Goal: Transaction & Acquisition: Purchase product/service

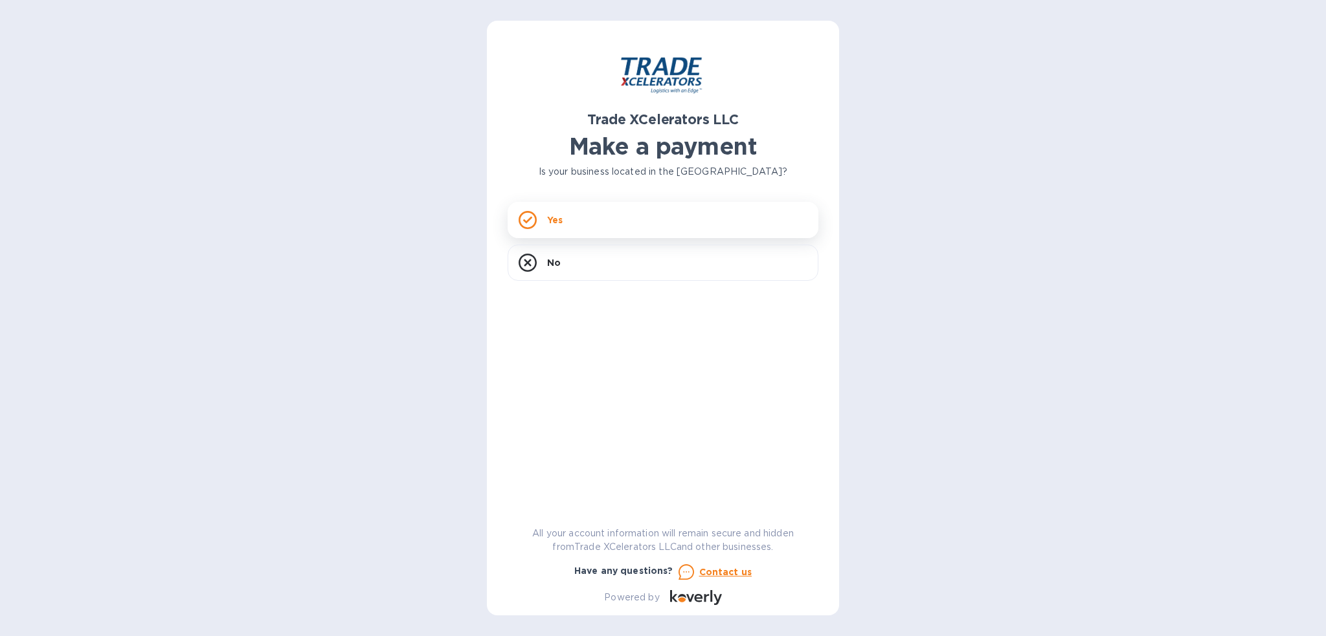
click at [601, 238] on div "Yes" at bounding box center [663, 220] width 311 height 36
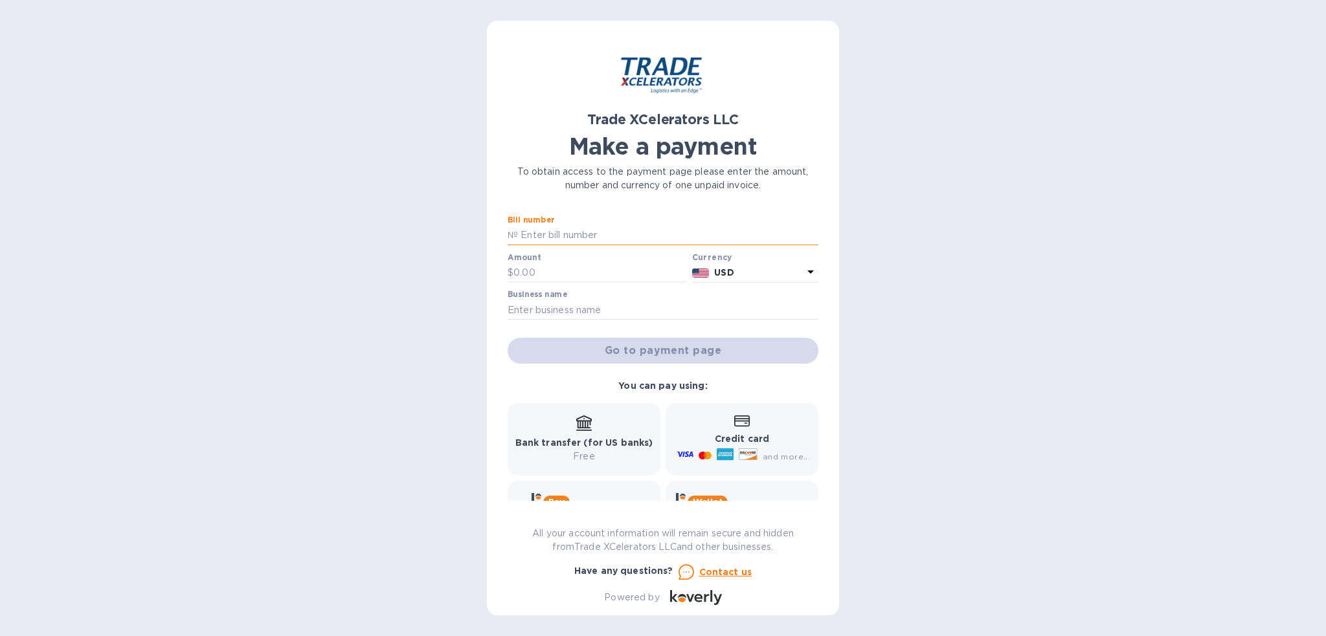
click at [592, 240] on input "text" at bounding box center [668, 235] width 300 height 19
paste input "CTB25C001WNX"
type input "CTB25C001WNX"
click at [572, 273] on input "text" at bounding box center [600, 273] width 174 height 19
type input "600"
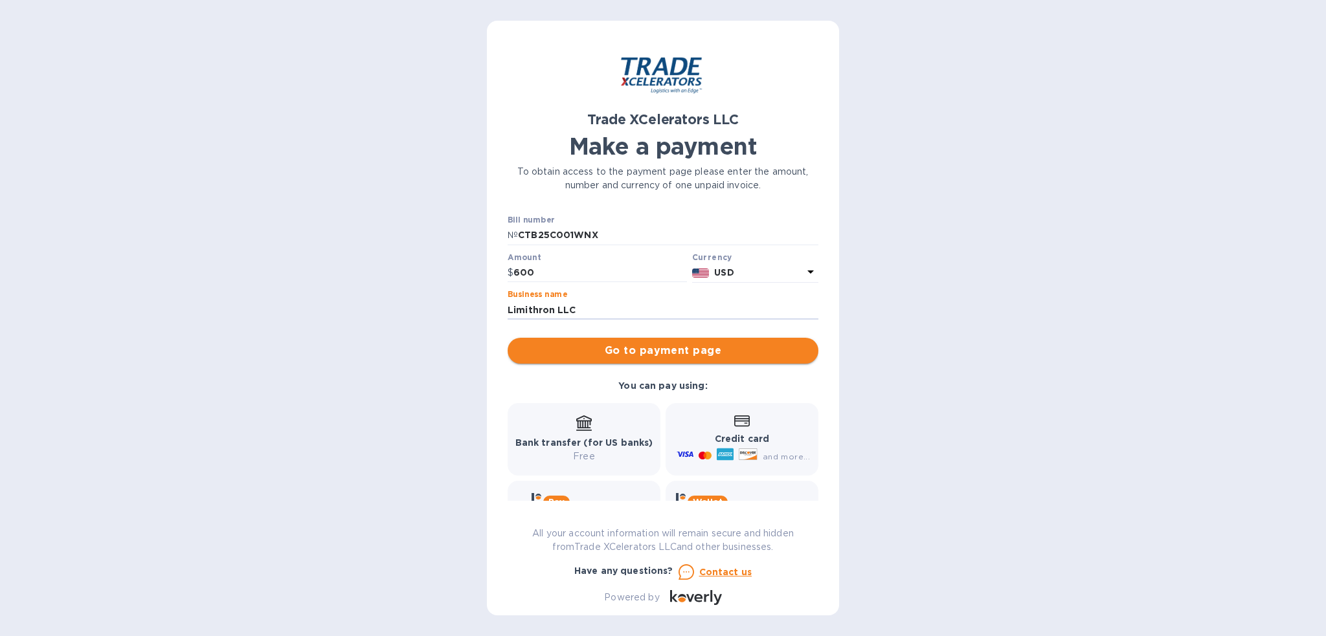
scroll to position [60, 0]
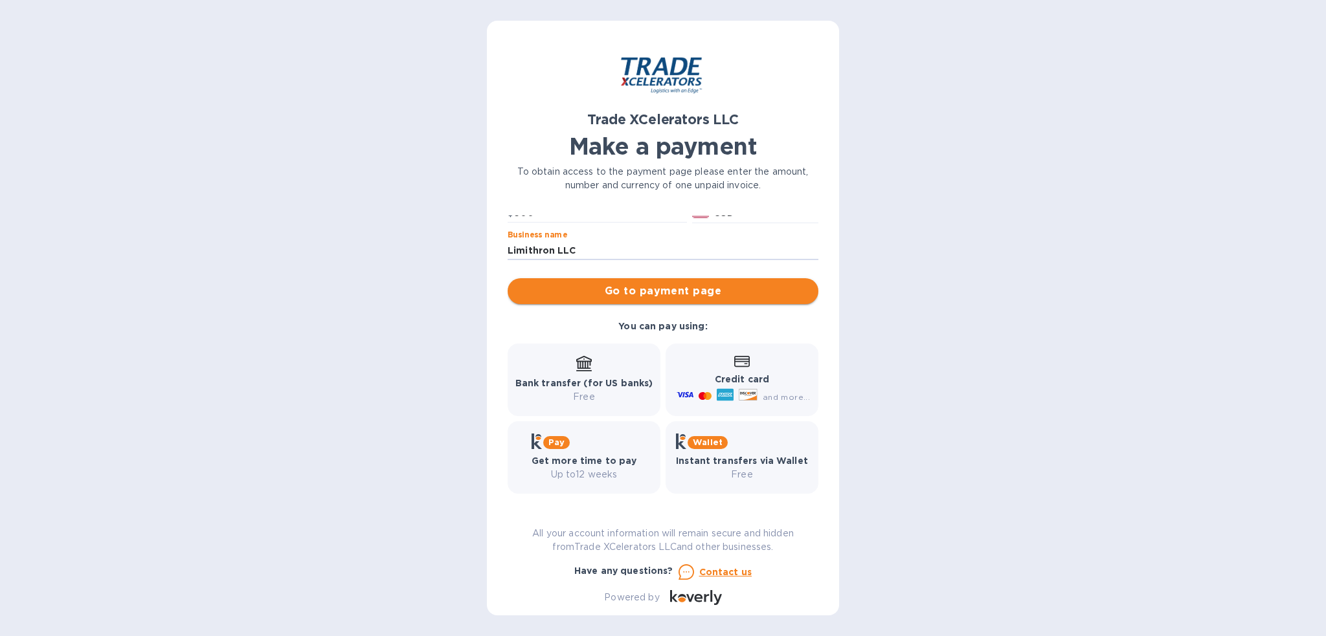
type input "Limithron LLC"
click at [732, 300] on button "Go to payment page" at bounding box center [663, 291] width 311 height 26
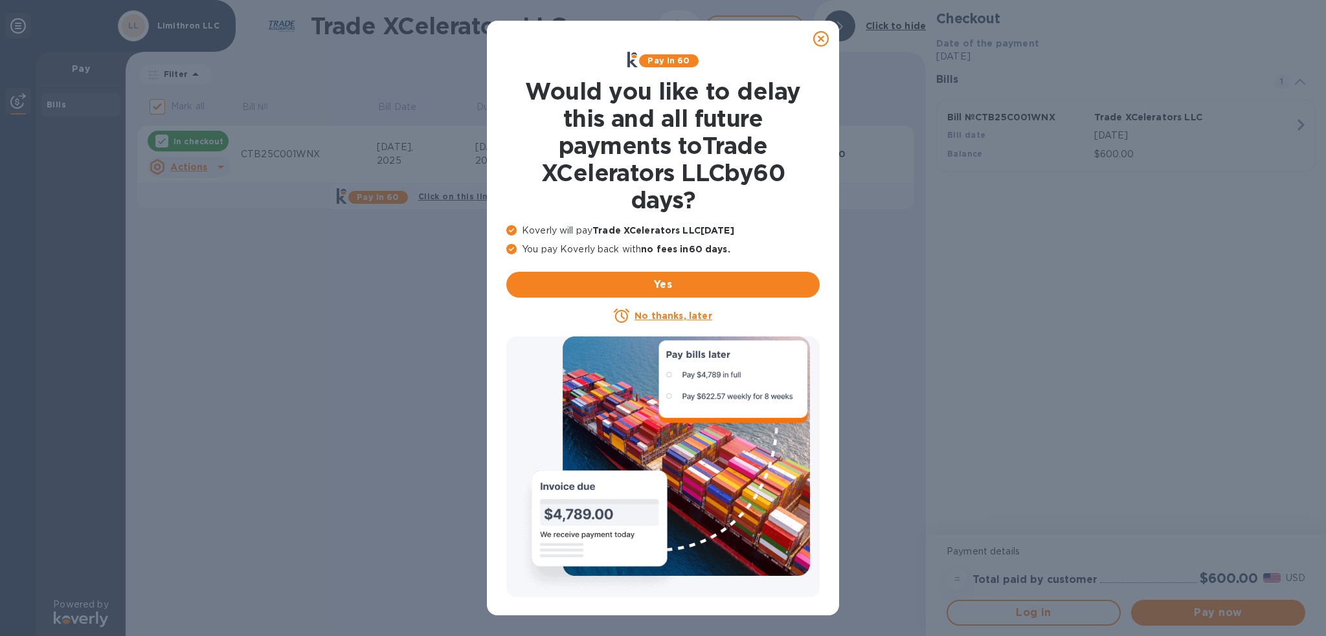
click at [666, 316] on u "No thanks, later" at bounding box center [672, 316] width 77 height 10
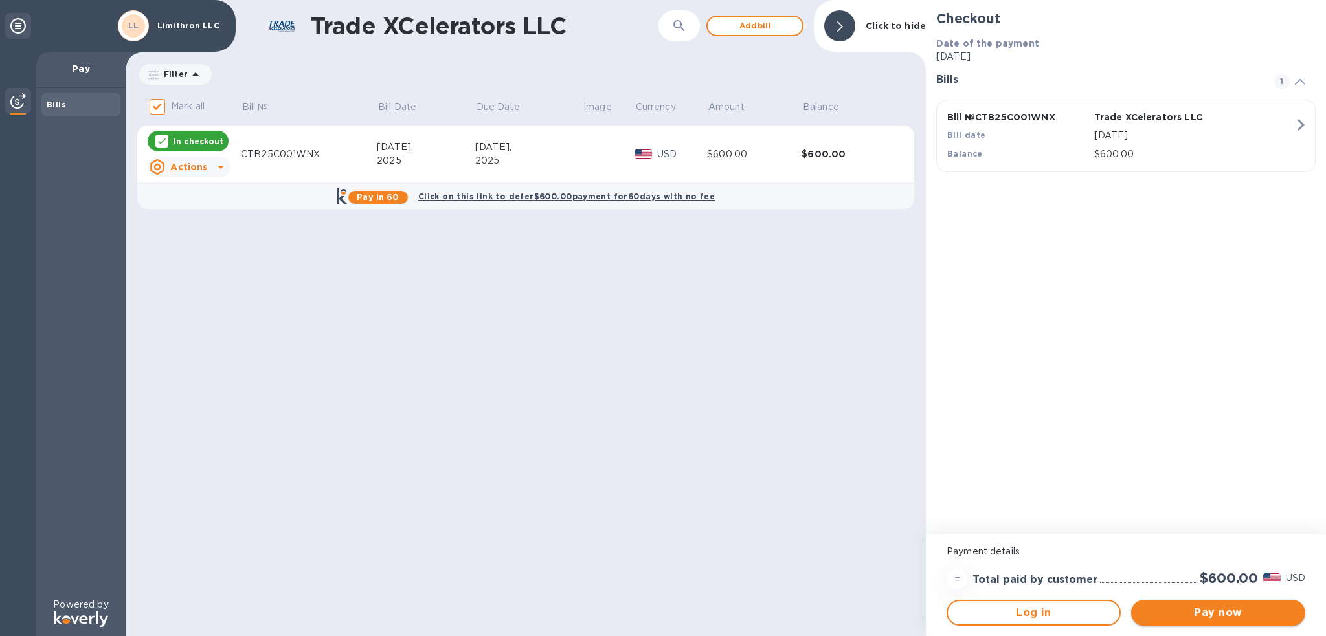
click at [1240, 618] on span "Pay now" at bounding box center [1217, 613] width 153 height 16
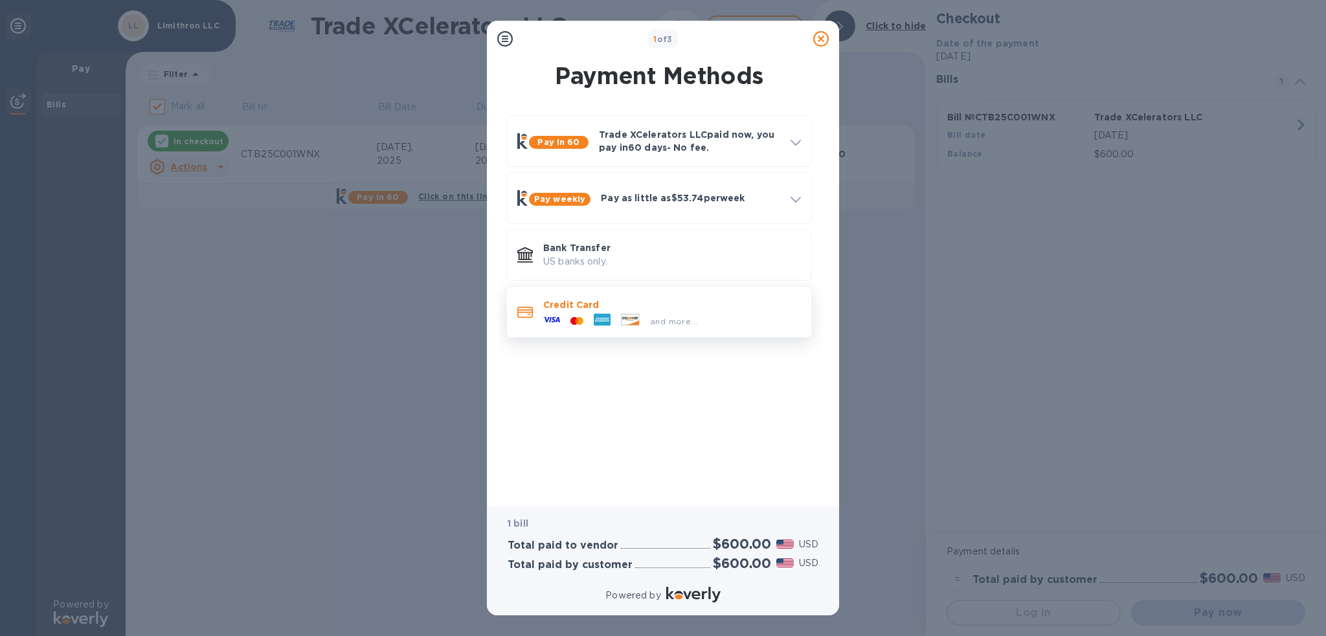
click at [717, 316] on div "and more..." at bounding box center [672, 318] width 258 height 14
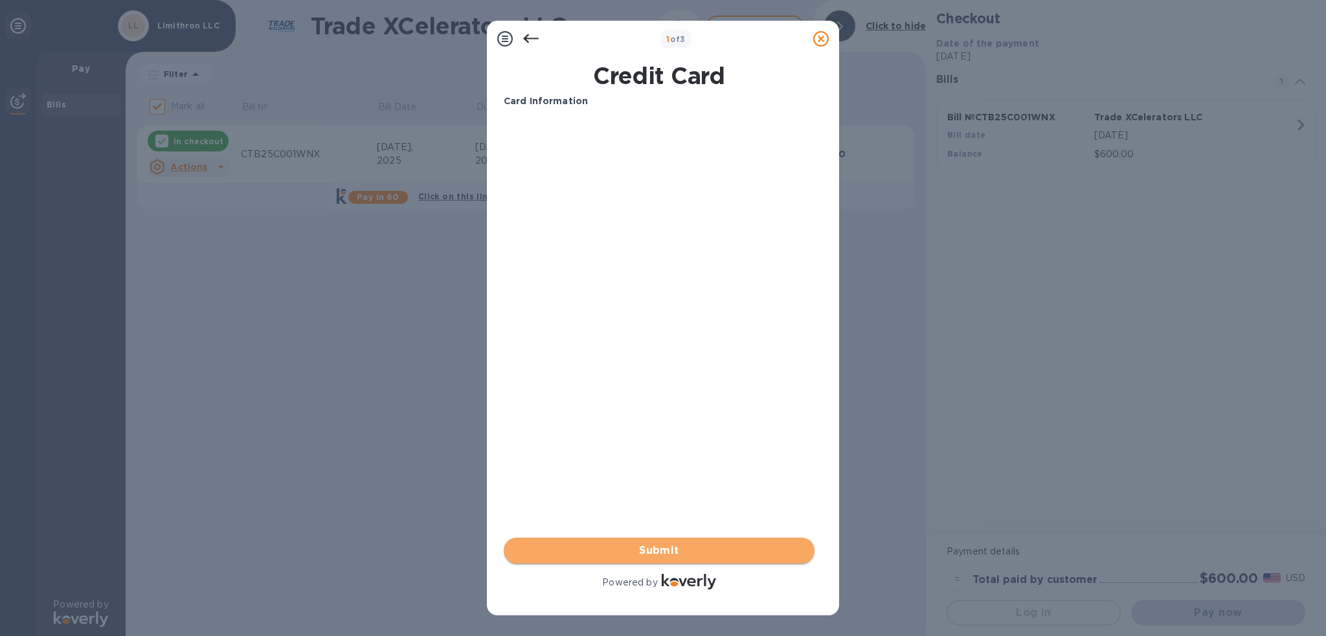
click at [710, 546] on span "Submit" at bounding box center [659, 551] width 290 height 16
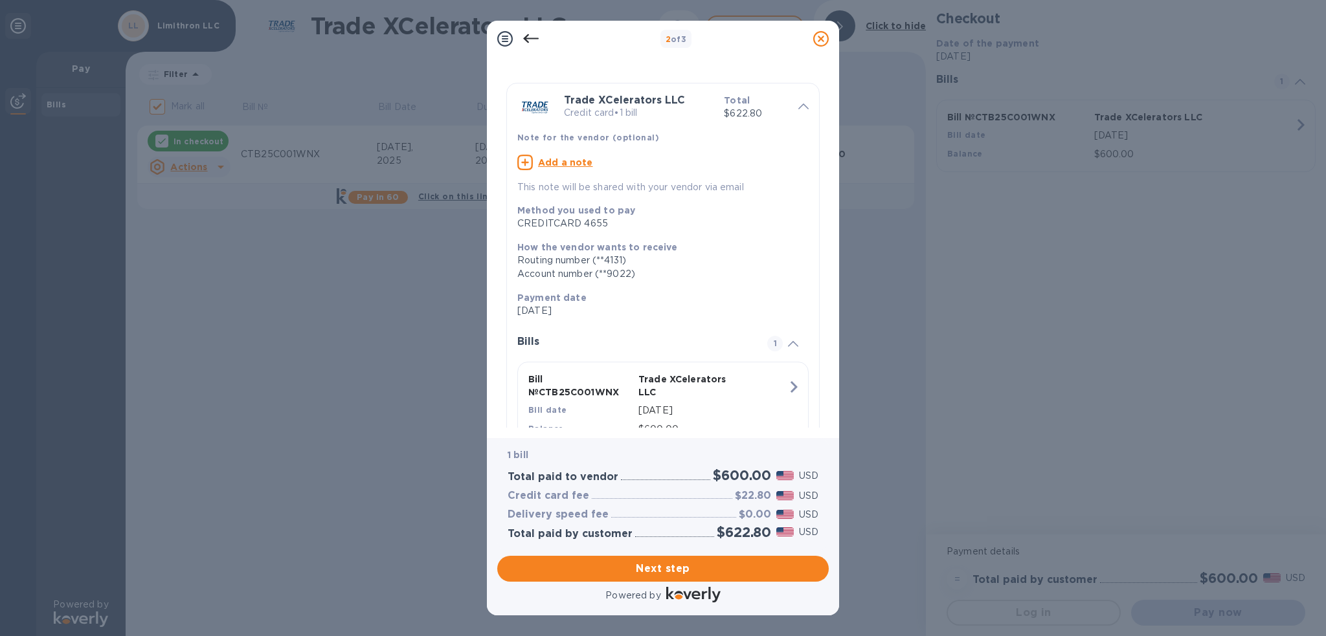
scroll to position [71, 0]
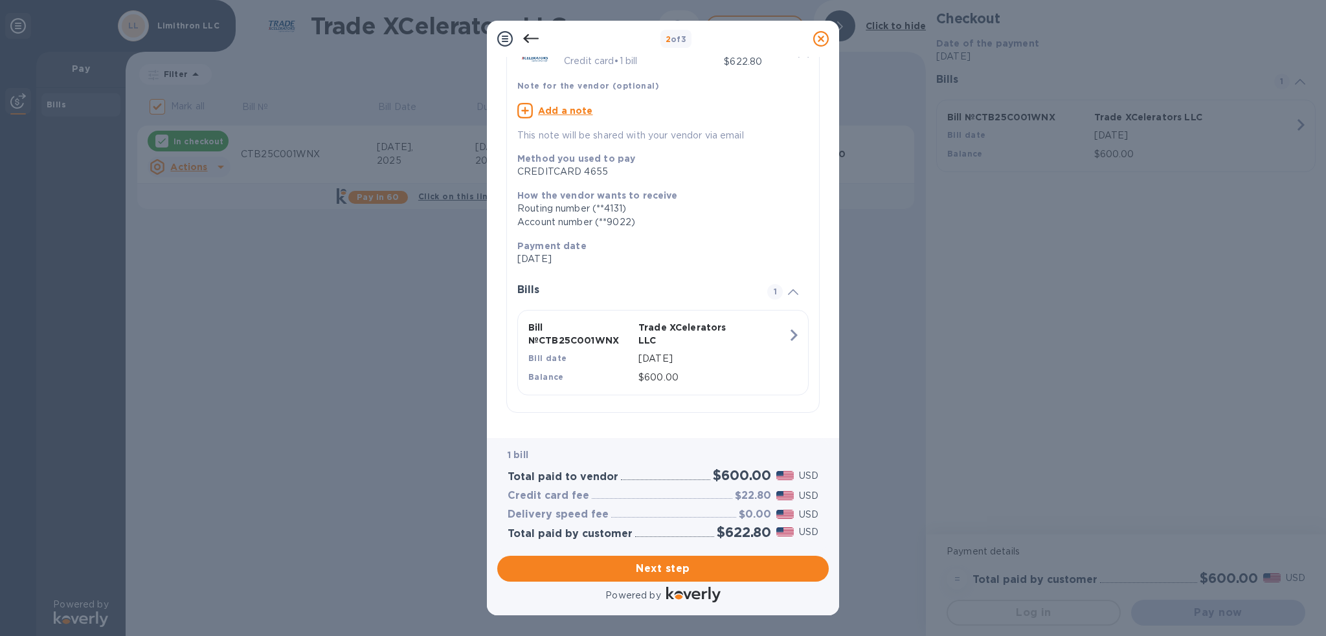
click at [533, 39] on icon at bounding box center [531, 39] width 16 height 16
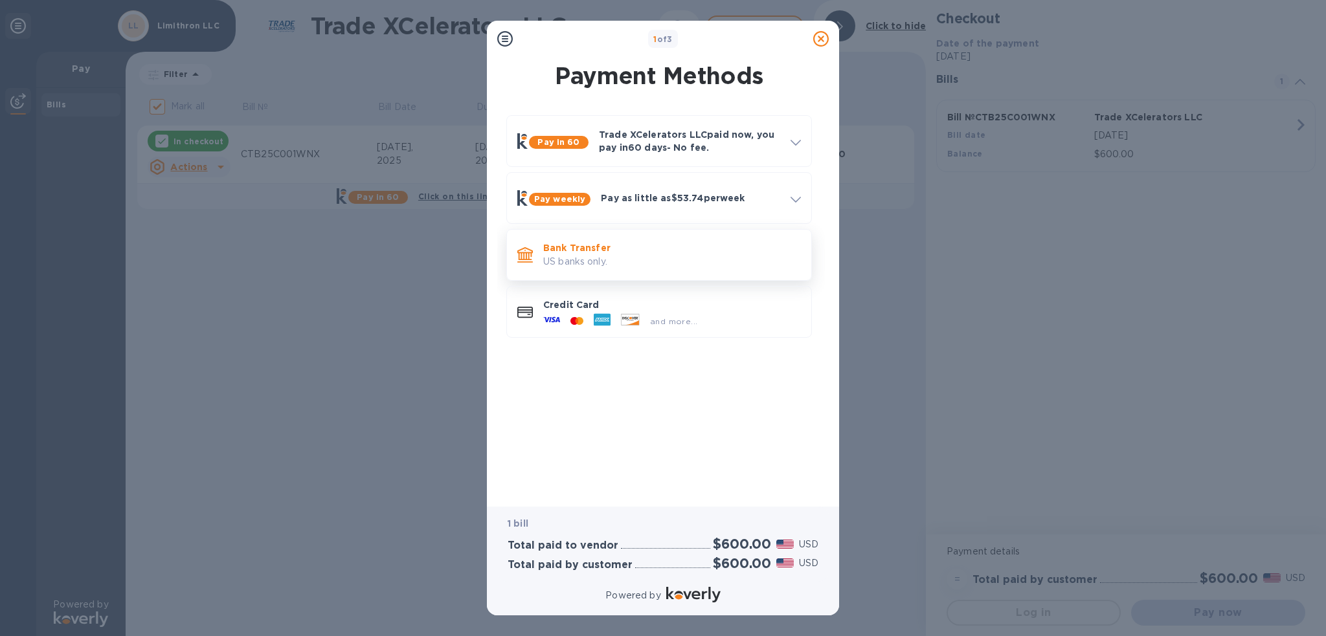
click at [634, 244] on p "Bank Transfer" at bounding box center [672, 247] width 258 height 13
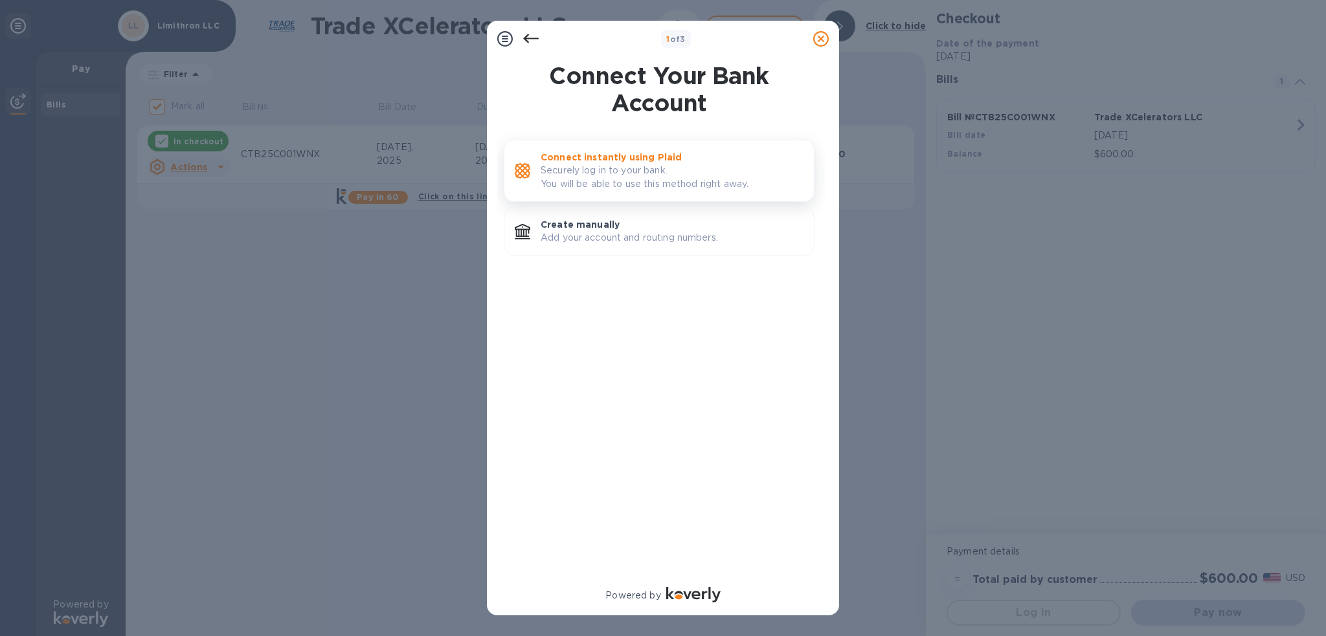
click at [674, 166] on p "Securely log in to your bank. You will be able to use this method right away." at bounding box center [672, 177] width 263 height 27
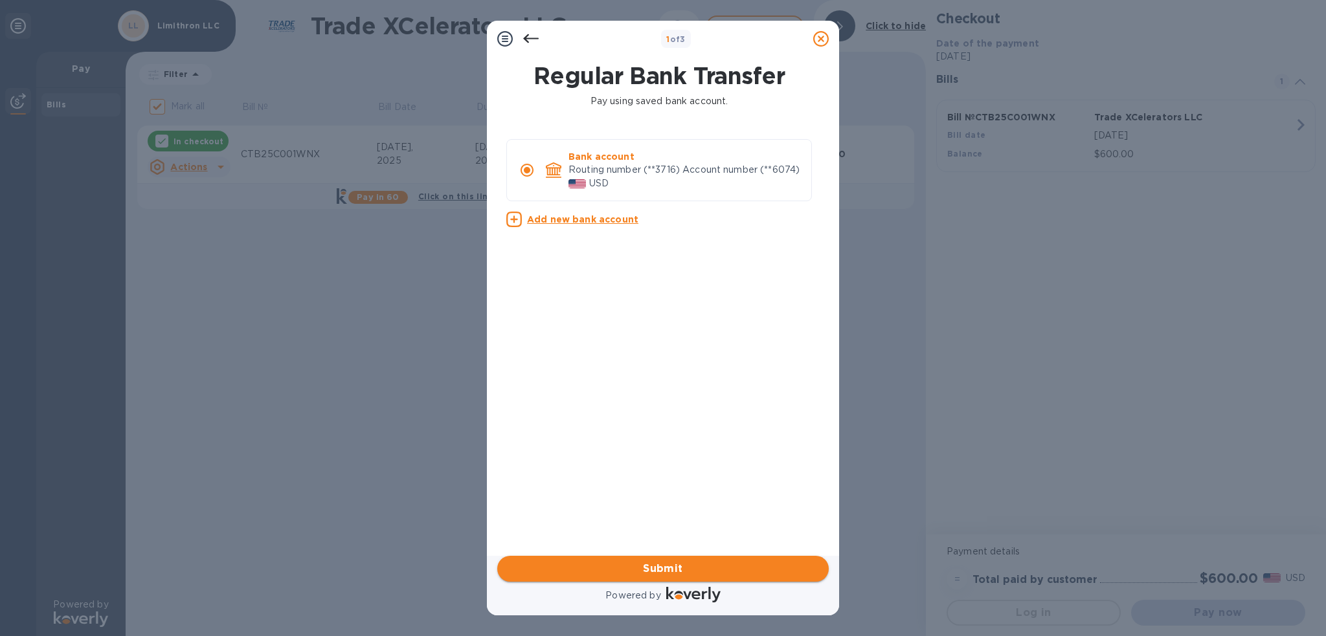
click at [703, 571] on span "Submit" at bounding box center [663, 569] width 311 height 16
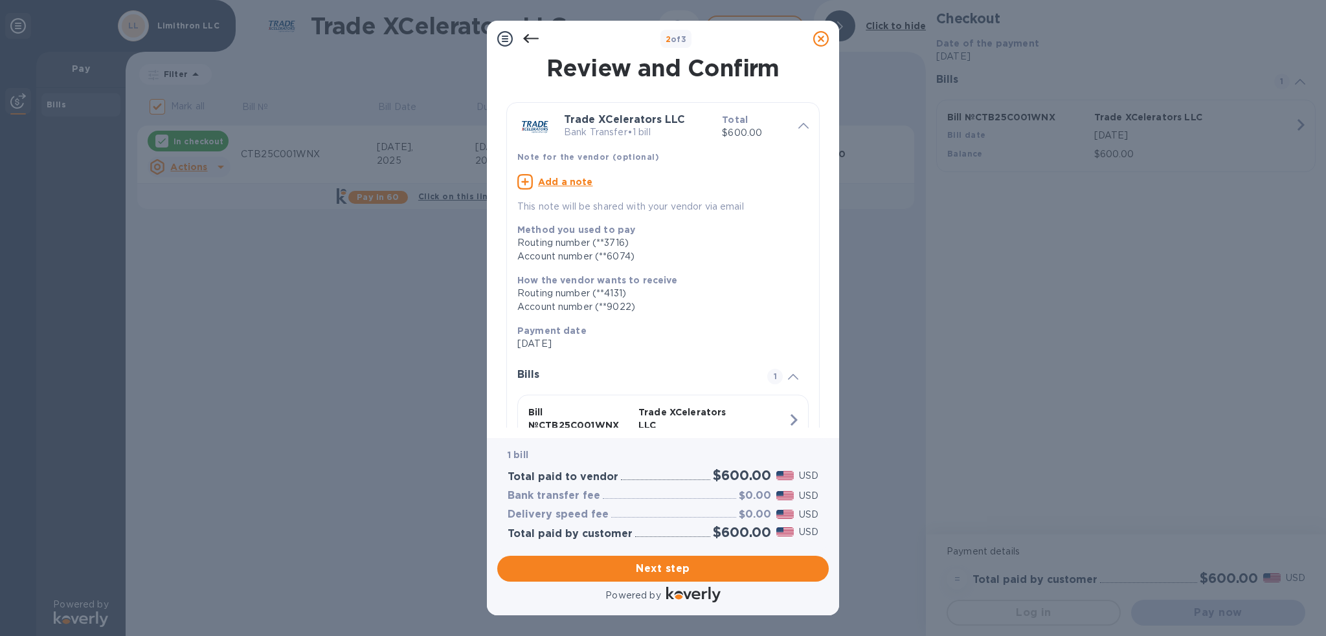
scroll to position [85, 0]
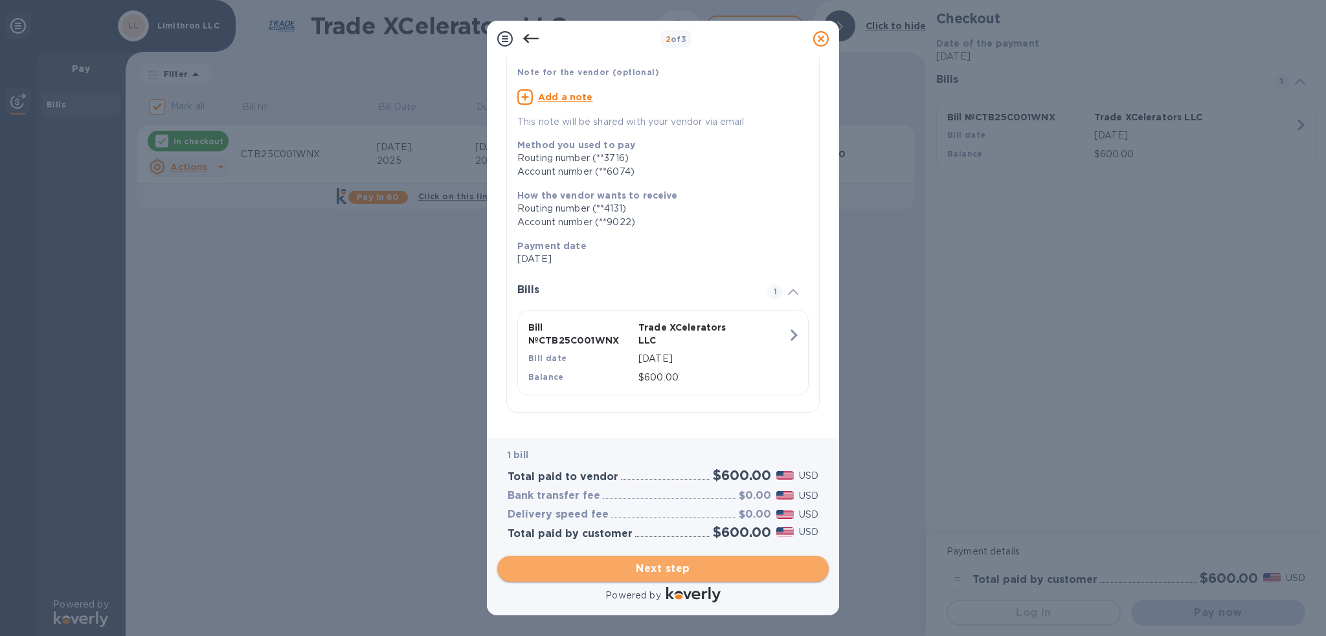
click at [712, 567] on span "Next step" at bounding box center [663, 569] width 311 height 16
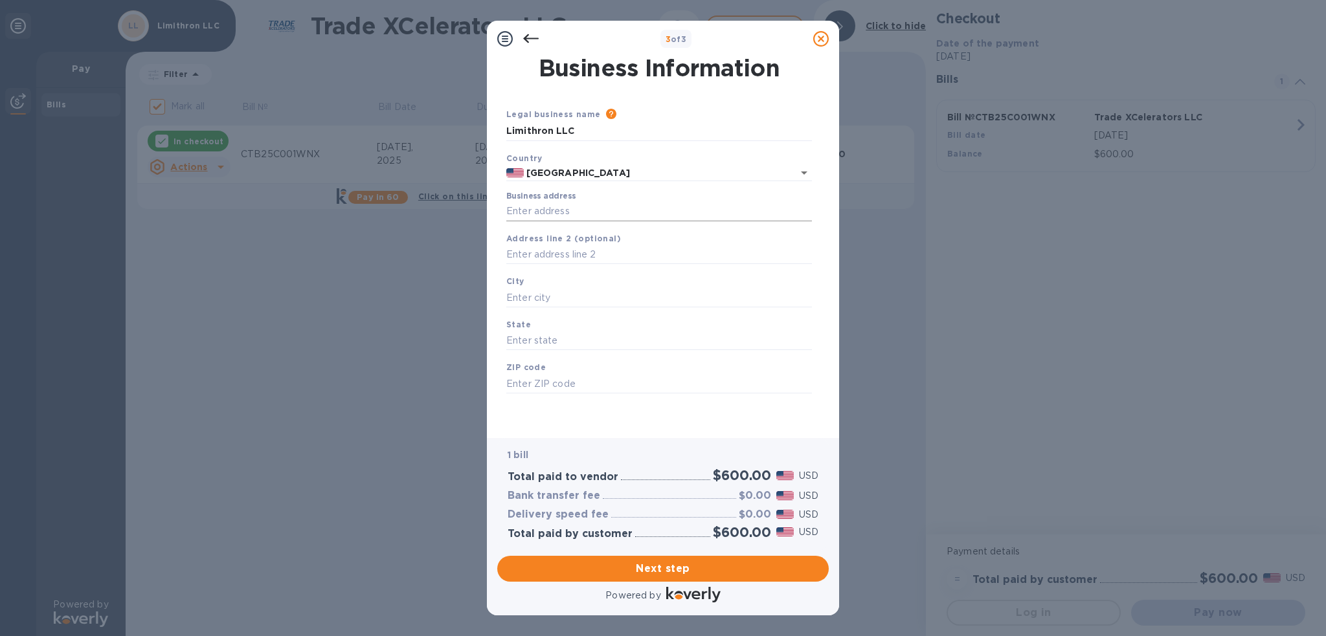
click at [585, 214] on input "Business address" at bounding box center [659, 211] width 306 height 19
type input "[STREET_ADDRESS][PERSON_NAME]"
type input "[GEOGRAPHIC_DATA]"
type input "CO"
type input "80219"
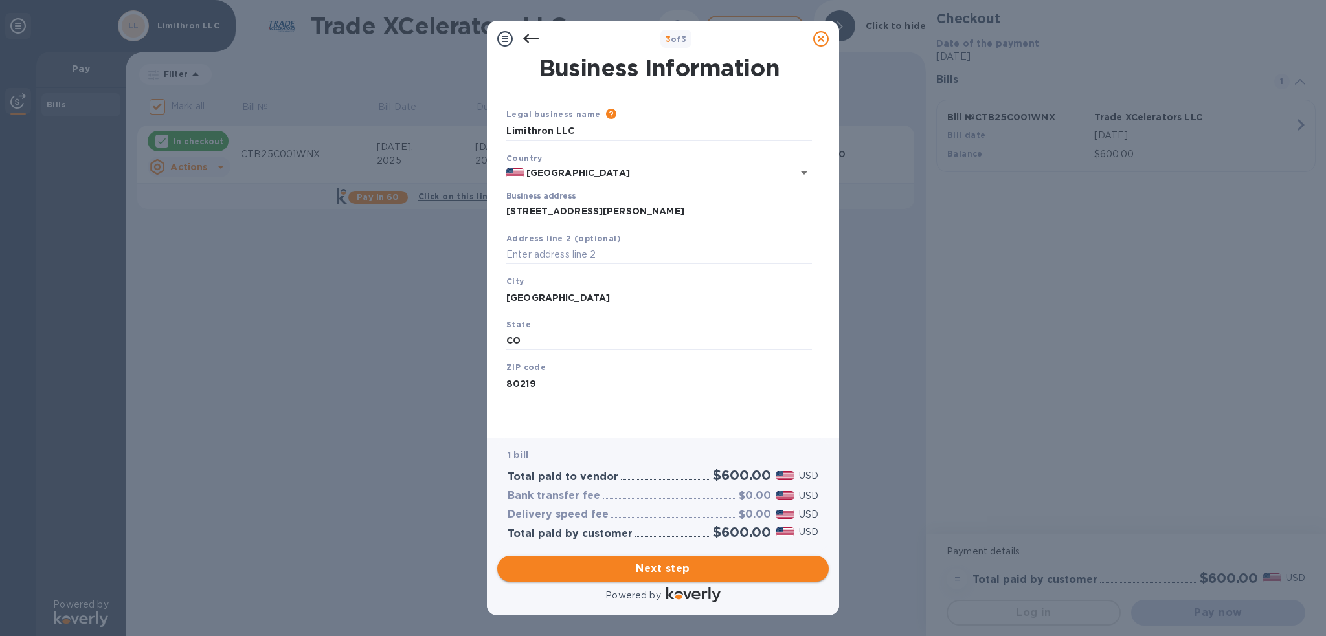
click at [688, 571] on span "Next step" at bounding box center [663, 569] width 311 height 16
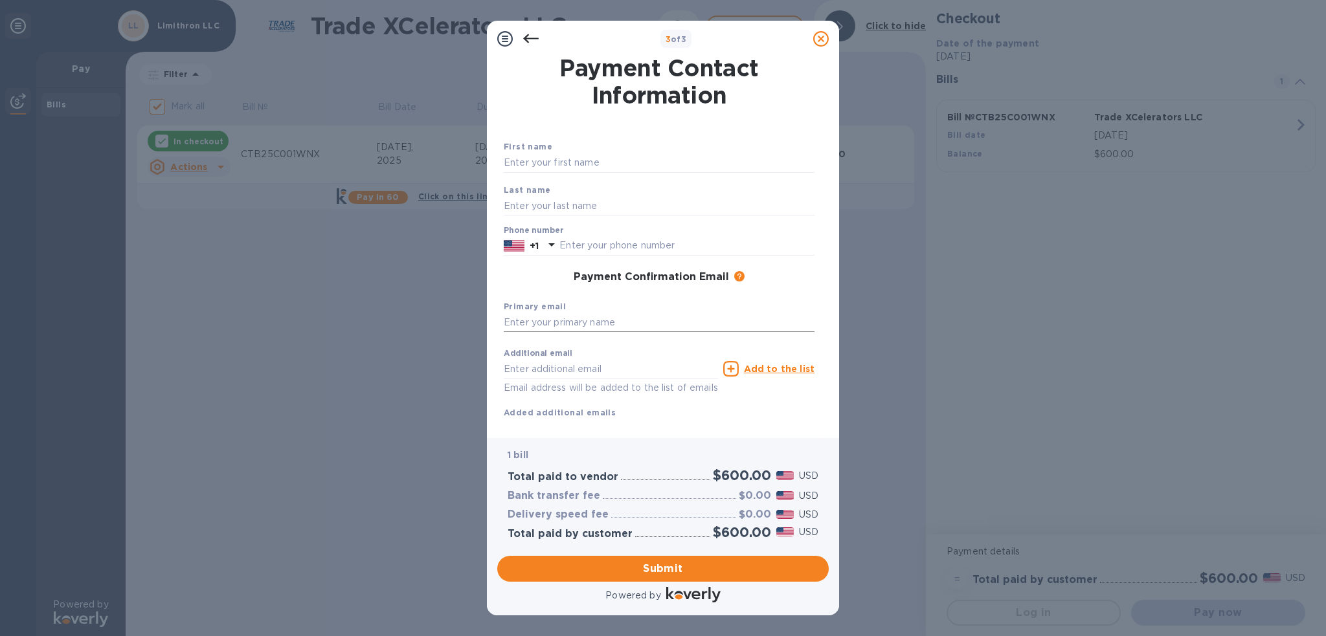
click at [631, 324] on input "text" at bounding box center [659, 322] width 311 height 19
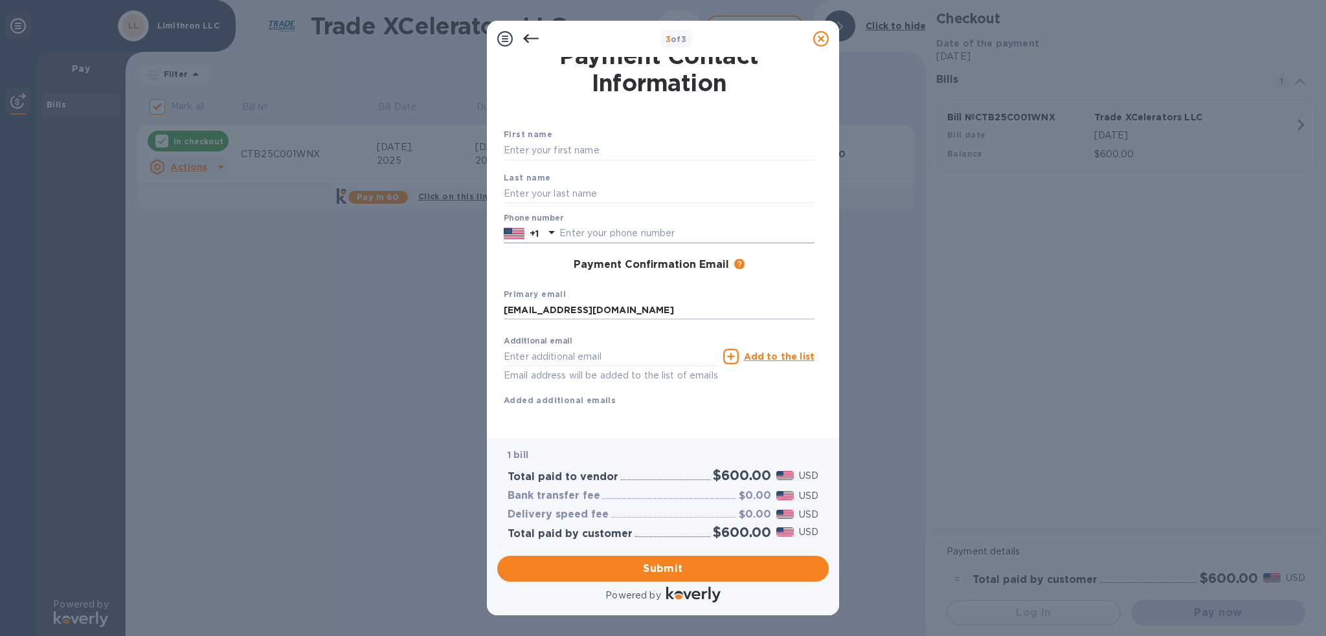
type input "[EMAIL_ADDRESS][DOMAIN_NAME]"
click at [614, 224] on input "text" at bounding box center [686, 233] width 255 height 19
type input "6142262679"
click at [580, 141] on input "text" at bounding box center [659, 150] width 311 height 19
type input "[PERSON_NAME]"
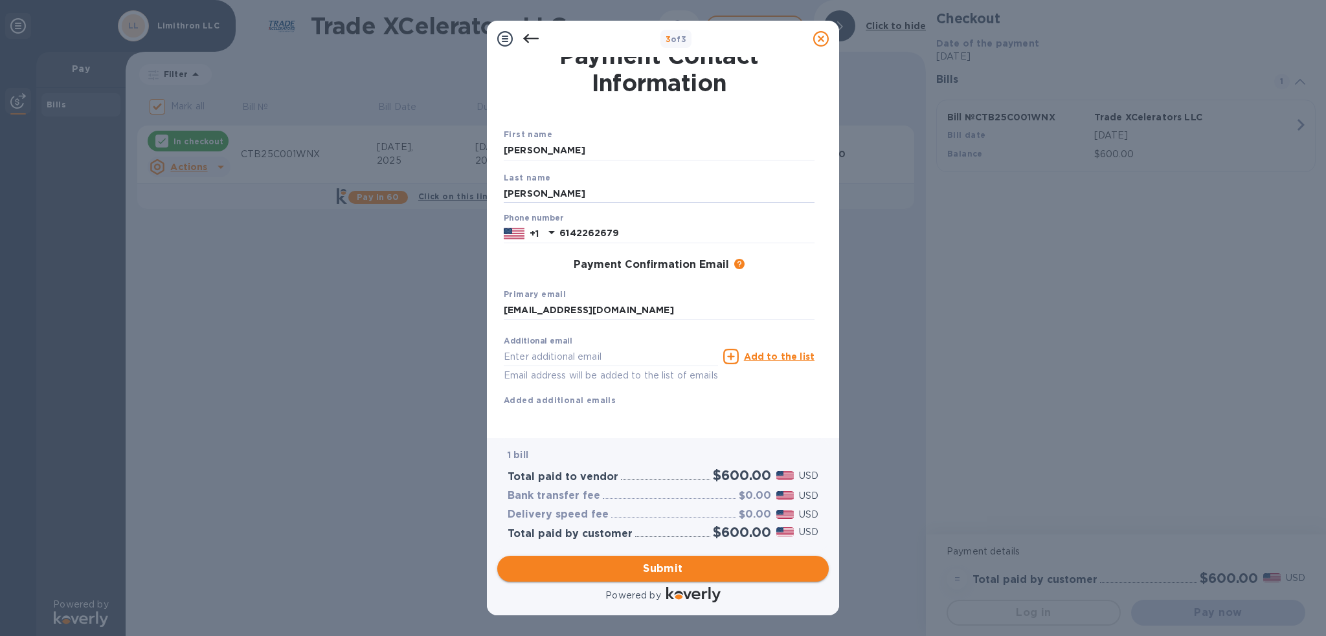
type input "[PERSON_NAME]"
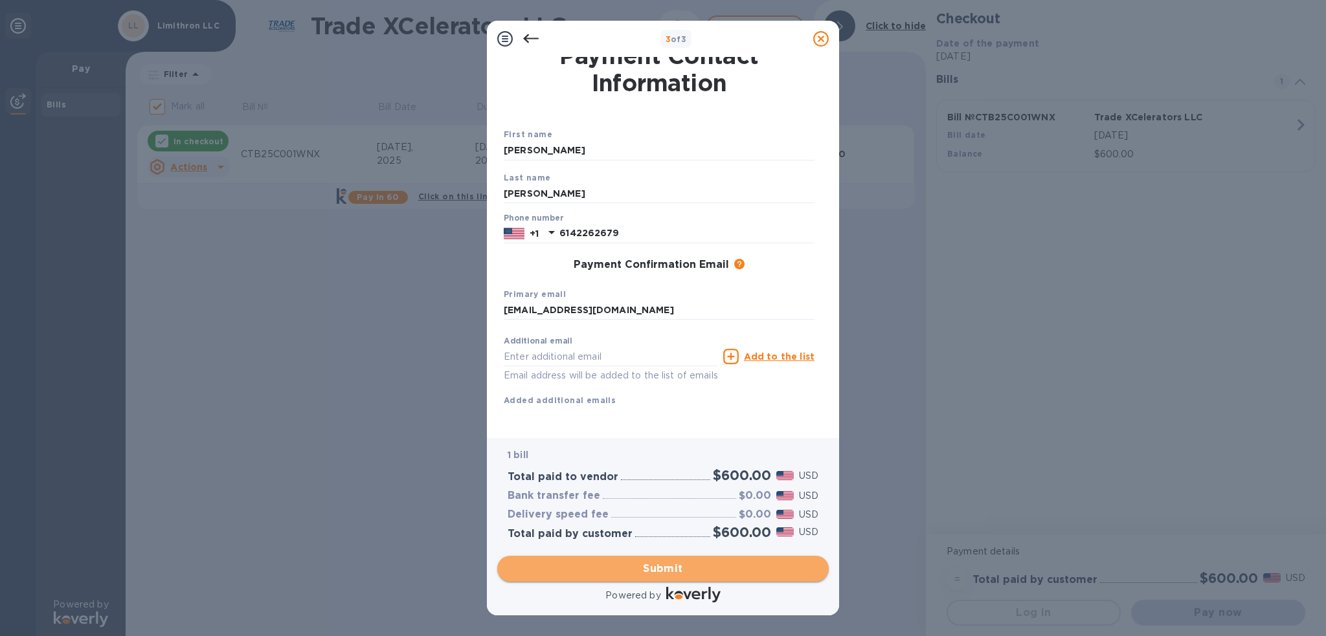
click at [752, 559] on button "Submit" at bounding box center [662, 569] width 331 height 26
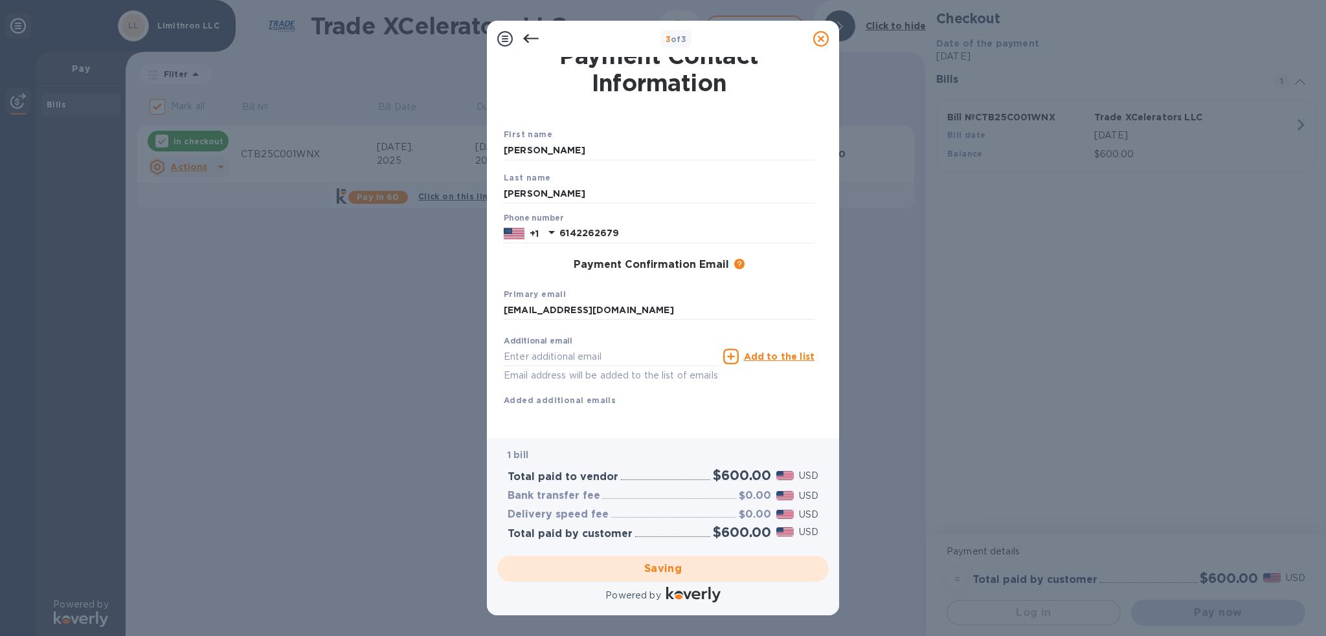
checkbox input "false"
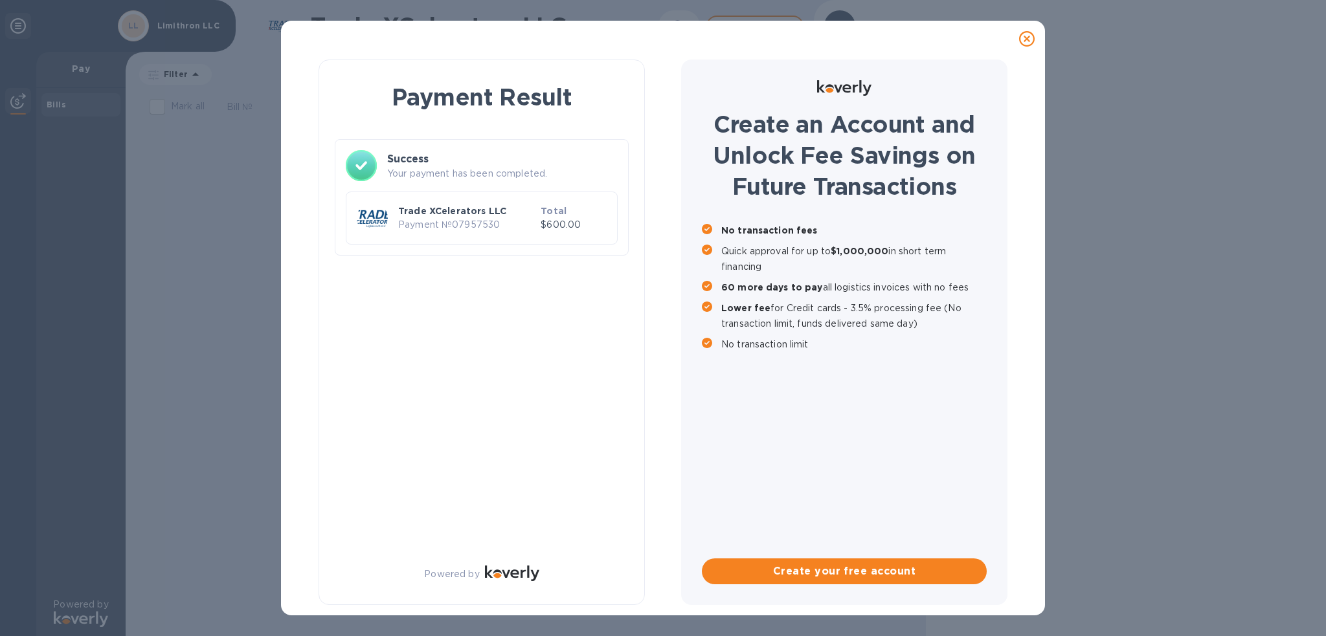
scroll to position [0, 0]
